Goal: Find specific fact: Find contact information

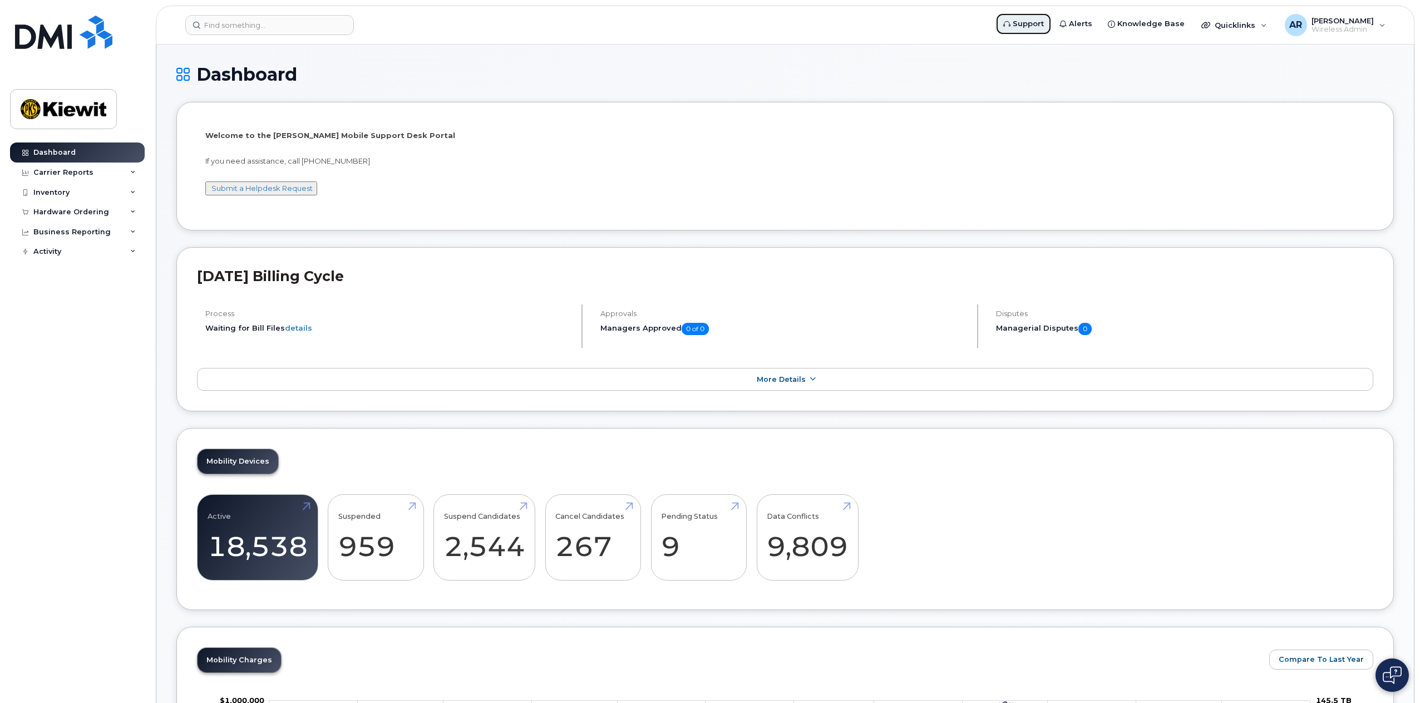
click at [1010, 21] on icon at bounding box center [1006, 24] width 7 height 7
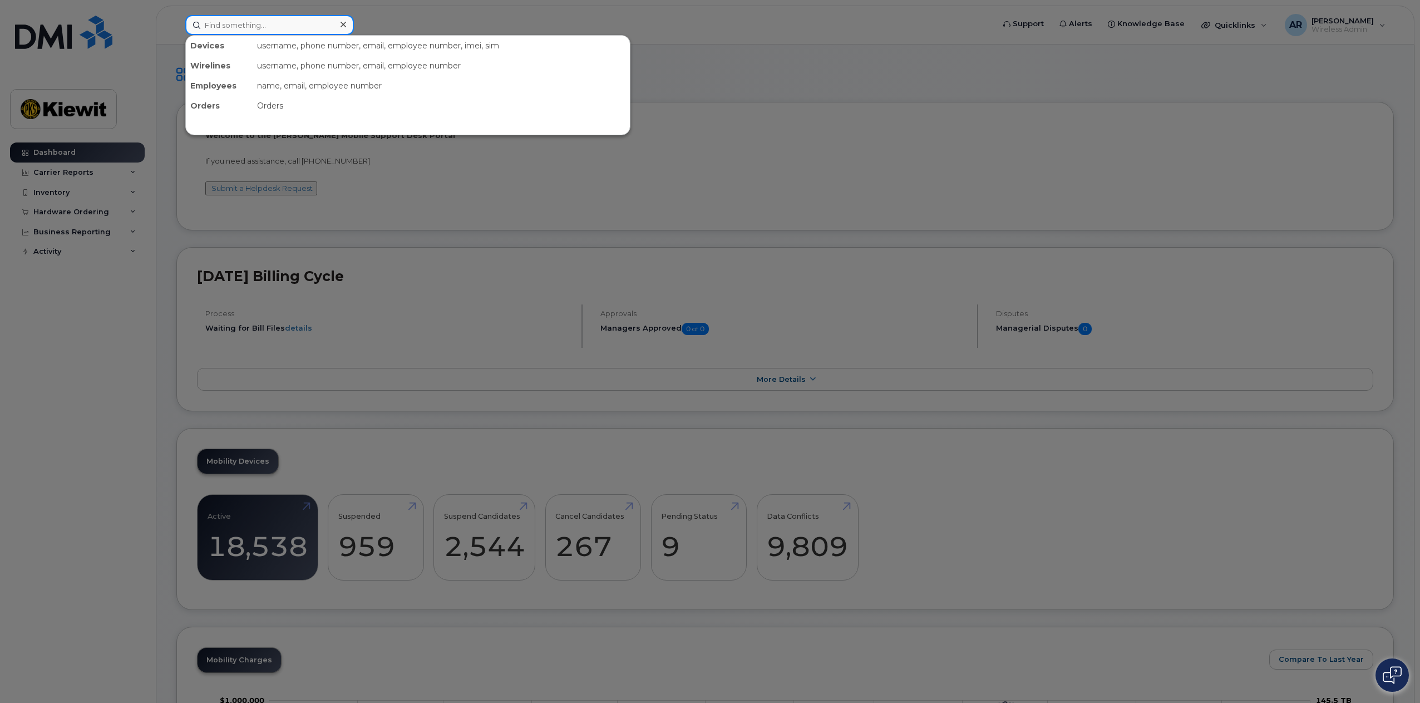
click at [205, 31] on input at bounding box center [269, 25] width 169 height 20
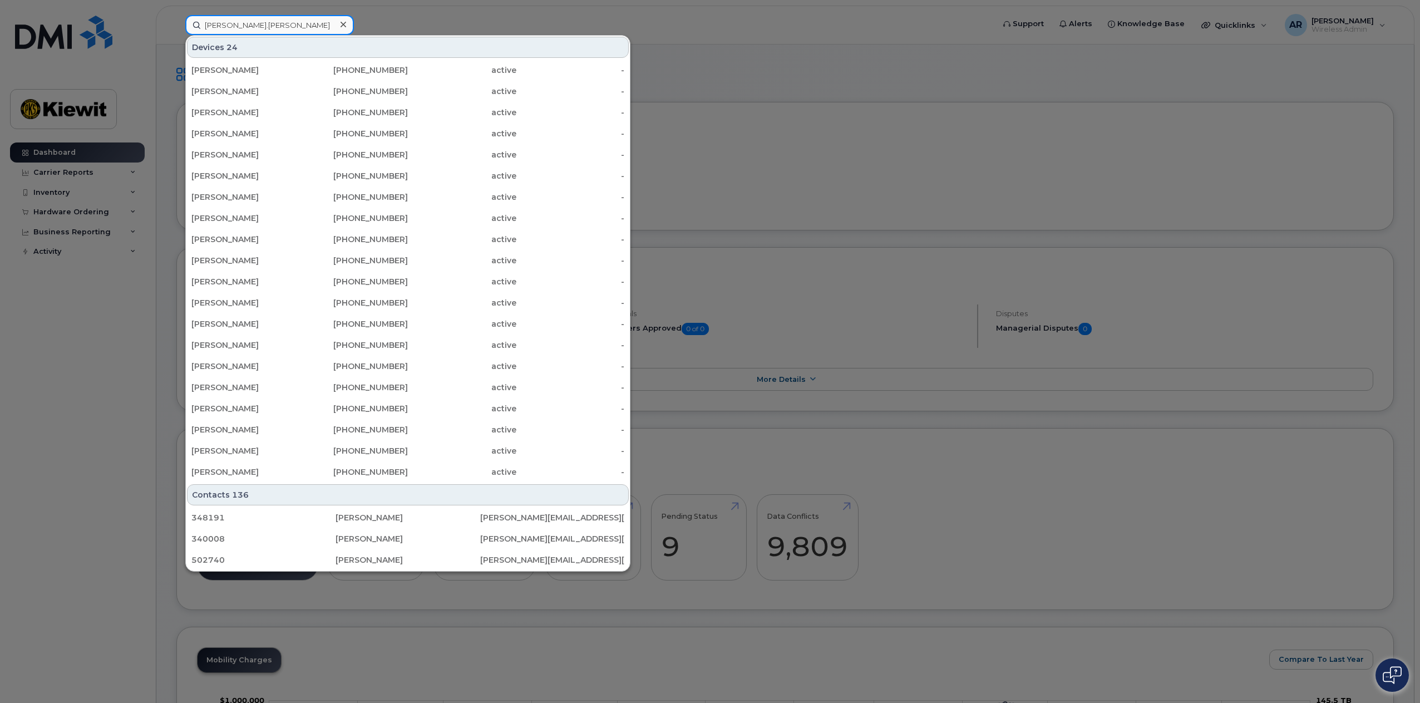
type input "kimberly.mcmillan"
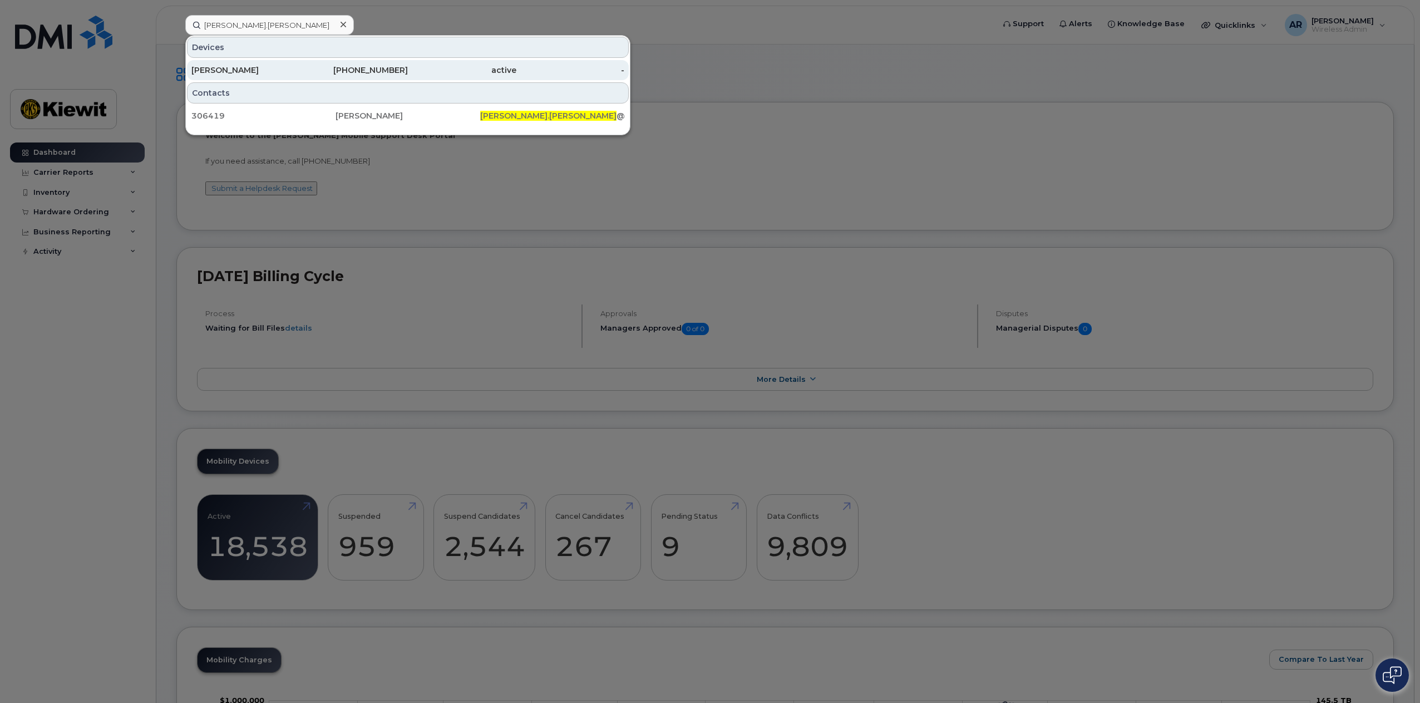
click at [380, 64] on div "402-658-5735" at bounding box center [354, 70] width 108 height 20
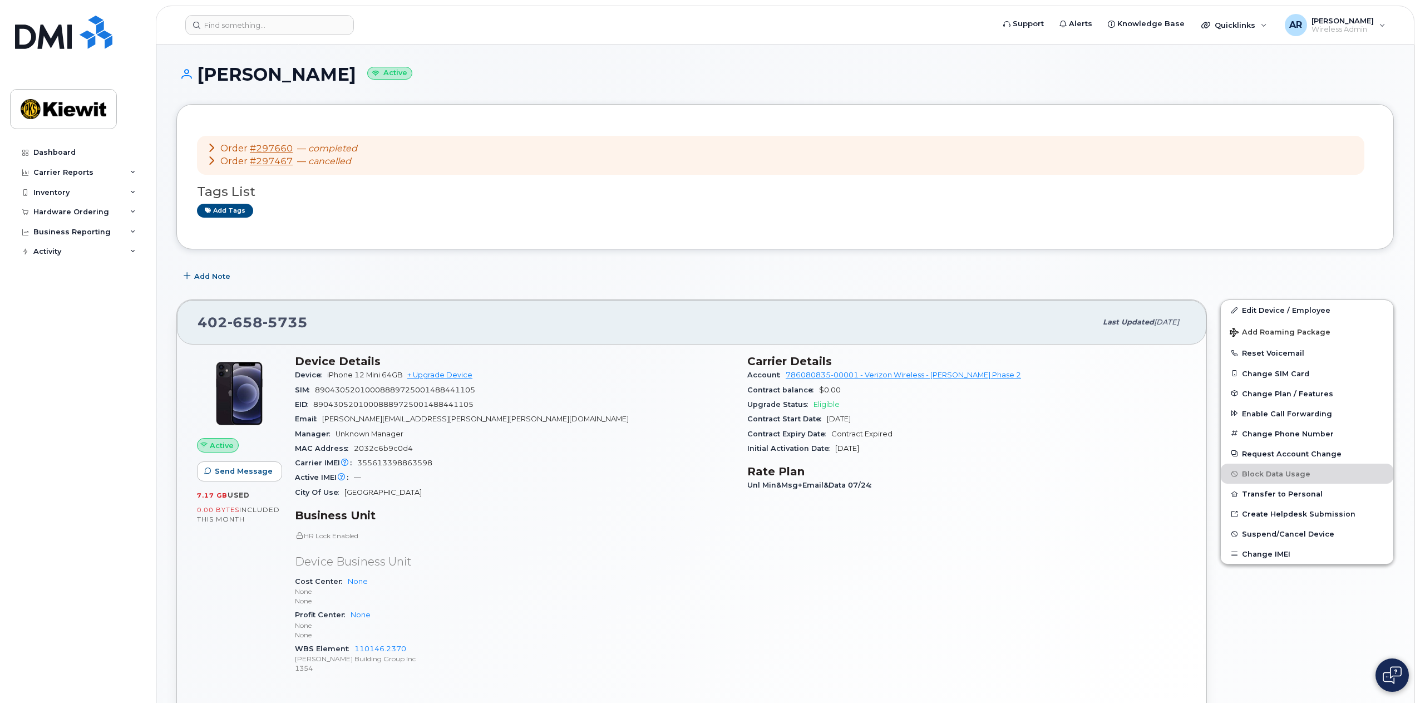
scroll to position [56, 0]
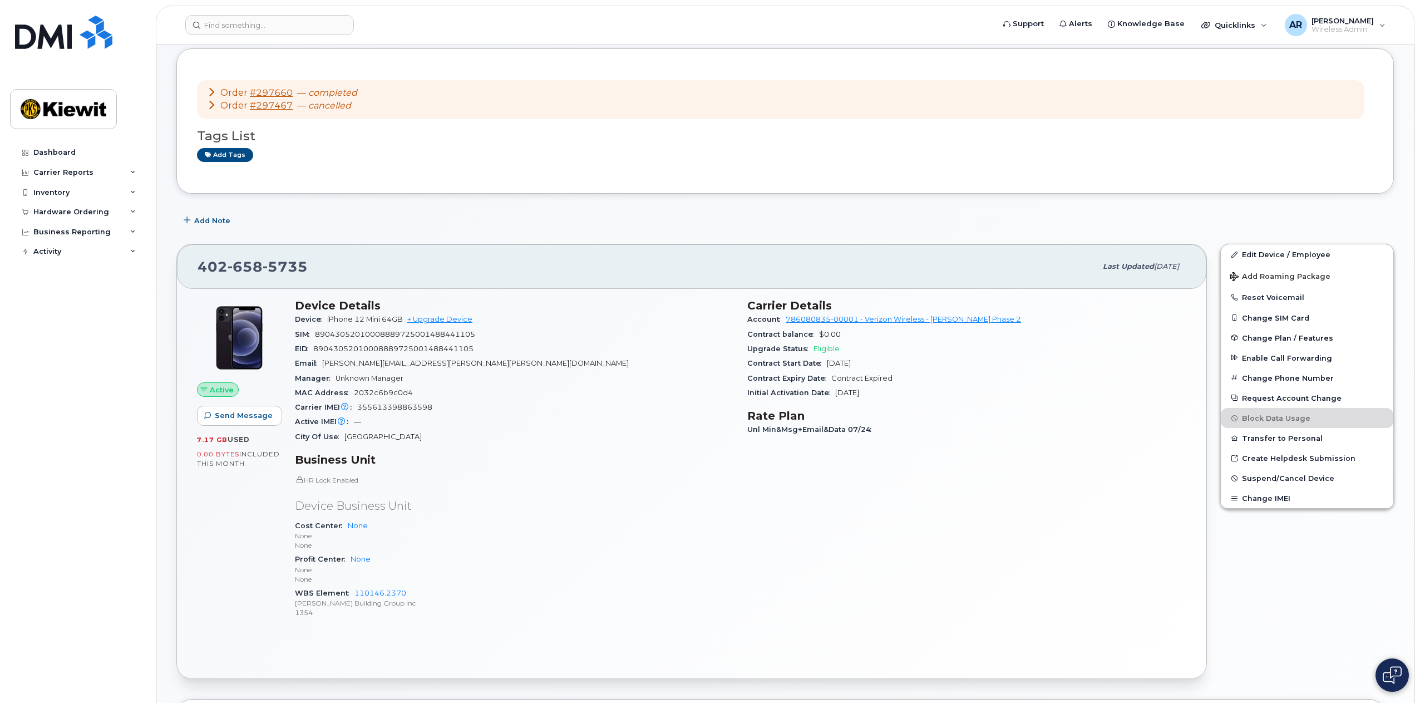
click at [859, 395] on span "[DATE]" at bounding box center [847, 392] width 24 height 8
click at [925, 412] on h3 "Rate Plan" at bounding box center [966, 415] width 439 height 13
